Goal: Task Accomplishment & Management: Use online tool/utility

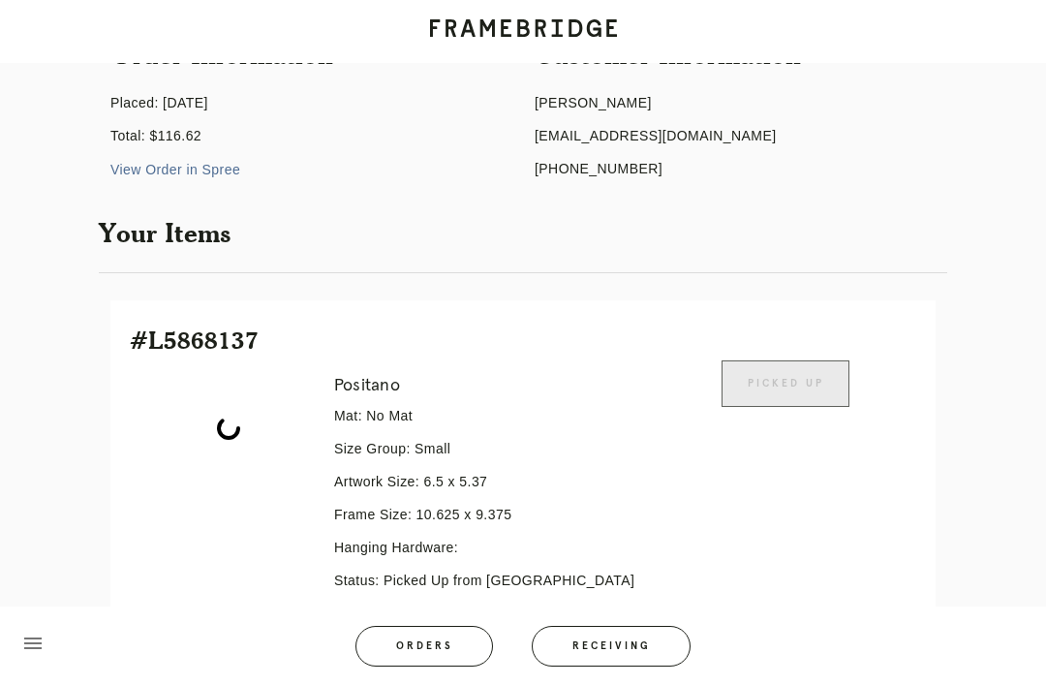
scroll to position [226, 0]
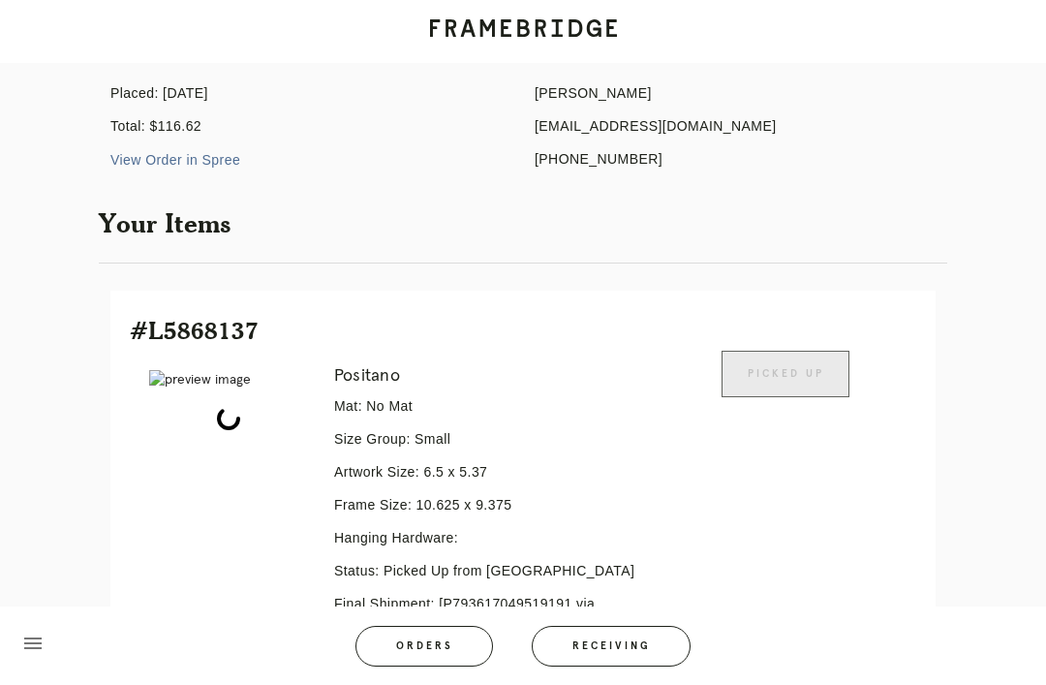
click at [616, 659] on button "Receiving" at bounding box center [611, 646] width 159 height 41
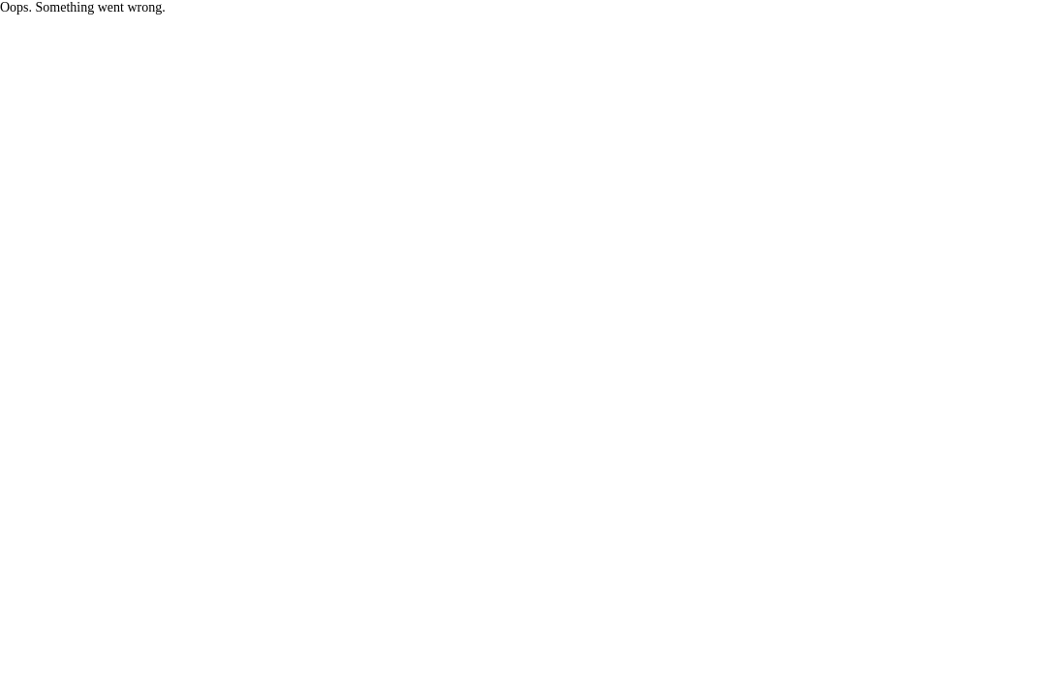
click at [588, 16] on html "Oops. Something went wrong." at bounding box center [523, 8] width 1046 height 16
click at [424, 16] on html "Oops. Something went wrong." at bounding box center [523, 8] width 1046 height 16
click at [428, 16] on html "Oops. Something went wrong." at bounding box center [523, 8] width 1046 height 16
click at [454, 16] on html "Oops. Something went wrong." at bounding box center [523, 8] width 1046 height 16
click at [618, 16] on html "Oops. Something went wrong." at bounding box center [523, 8] width 1046 height 16
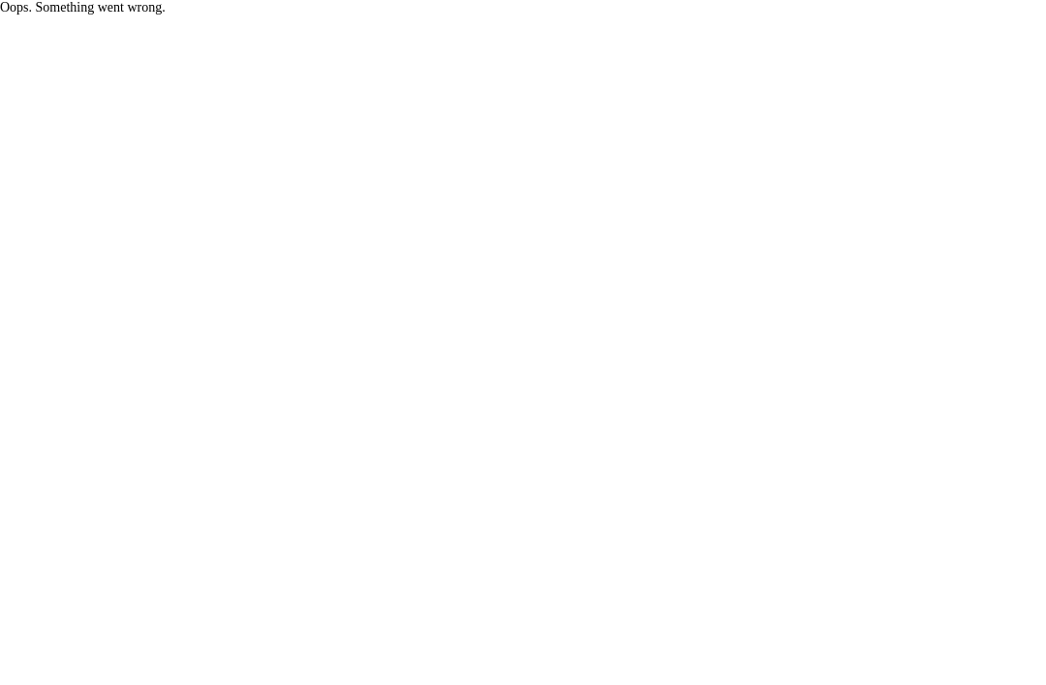
click at [971, 16] on html "Oops. Something went wrong." at bounding box center [523, 8] width 1046 height 16
click at [1009, 16] on html "Oops. Something went wrong." at bounding box center [523, 8] width 1046 height 16
click at [982, 16] on html "Oops. Something went wrong." at bounding box center [523, 8] width 1046 height 16
click at [1004, 16] on html "Oops. Something went wrong." at bounding box center [523, 8] width 1046 height 16
click at [991, 16] on html "Oops. Something went wrong." at bounding box center [523, 8] width 1046 height 16
